Goal: Transaction & Acquisition: Book appointment/travel/reservation

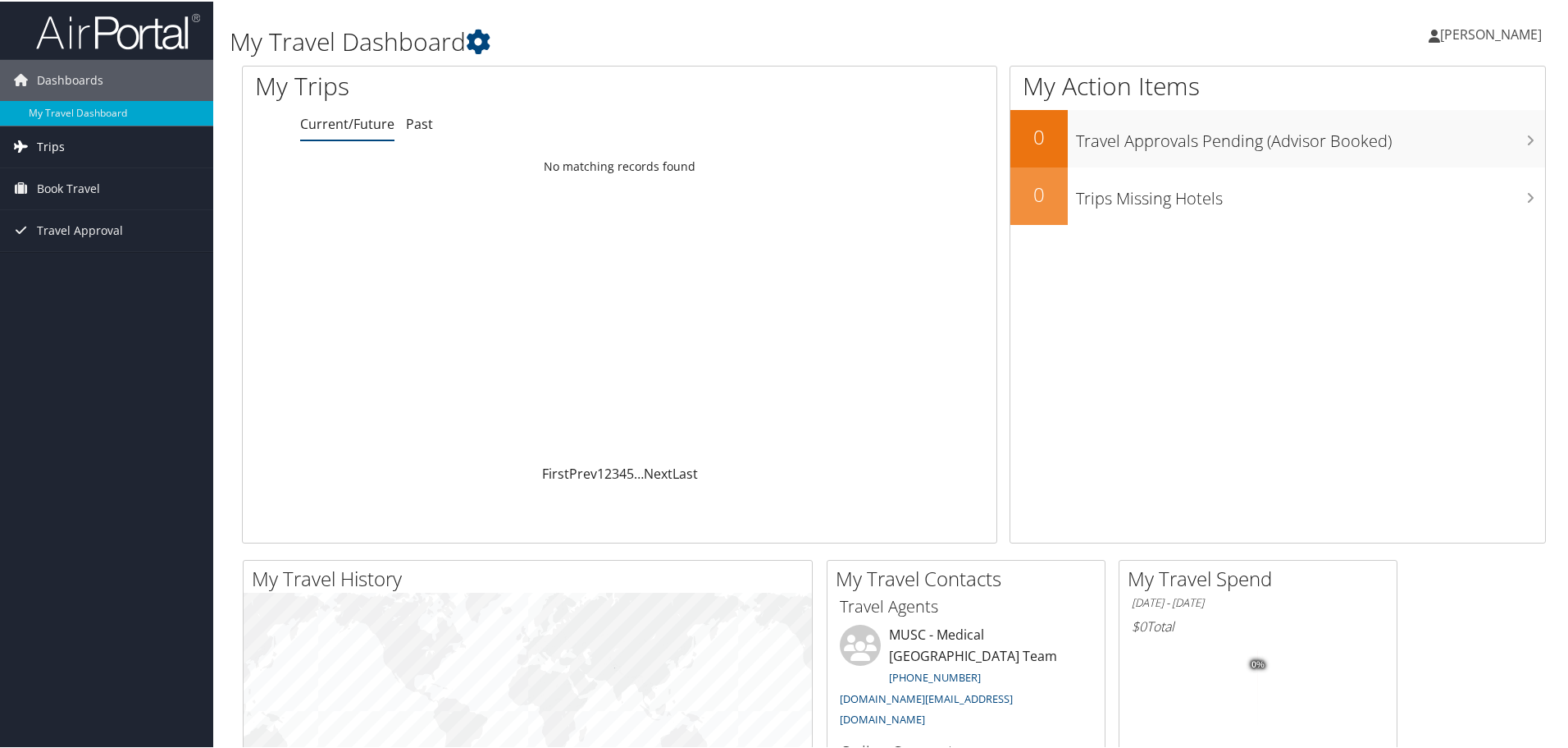
click at [47, 150] on span "Trips" at bounding box center [50, 145] width 28 height 41
click at [142, 175] on link "Current/Future Trips" at bounding box center [106, 177] width 213 height 24
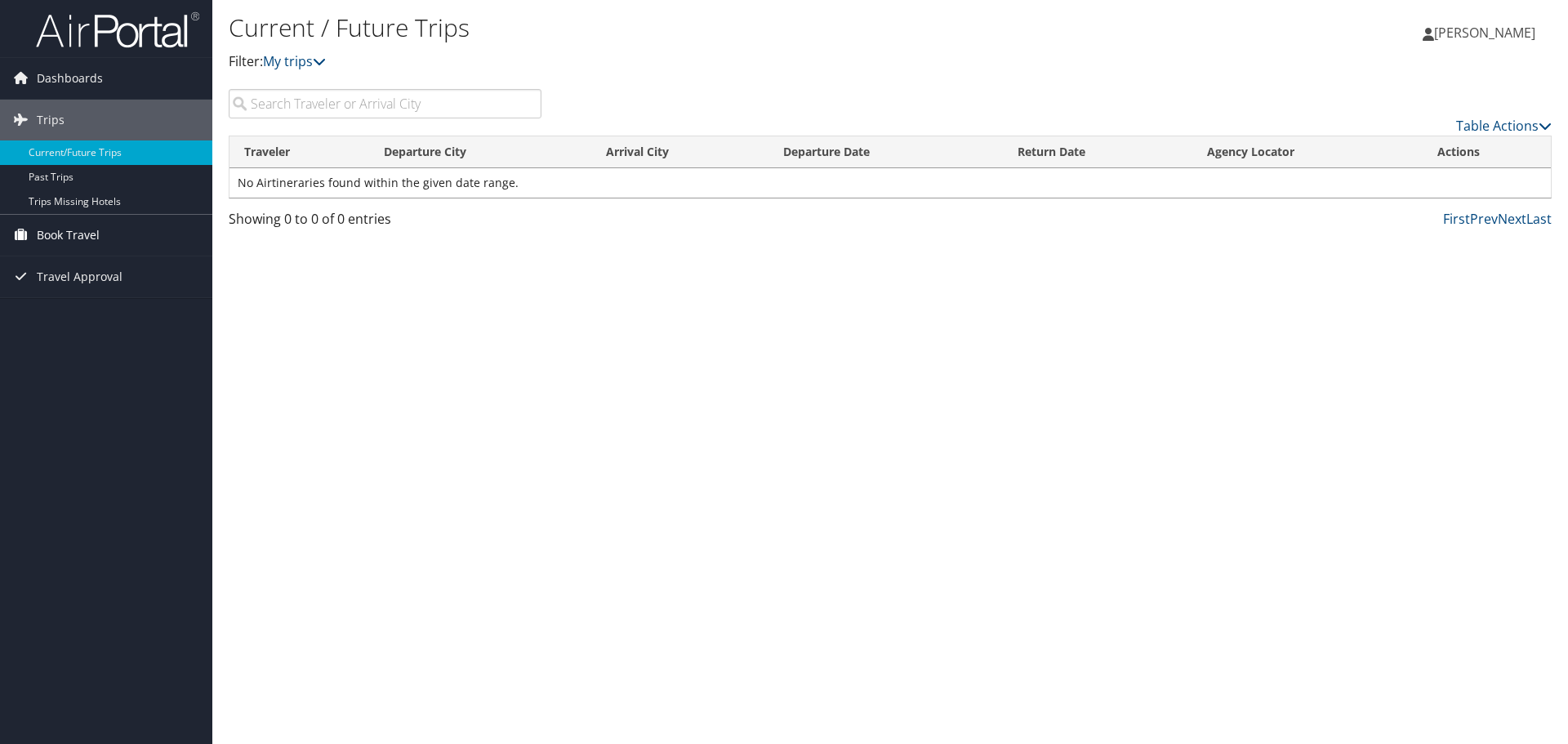
click at [94, 241] on span "Book Travel" at bounding box center [68, 235] width 63 height 41
click at [75, 316] on link "Book/Manage Online Trips" at bounding box center [106, 316] width 212 height 24
